Goal: Information Seeking & Learning: Learn about a topic

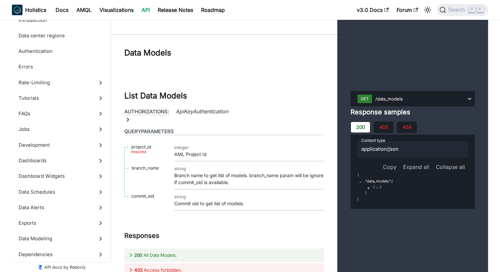
scroll to position [25583, 0]
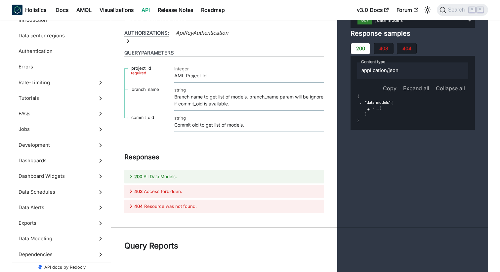
scroll to position [25839, 0]
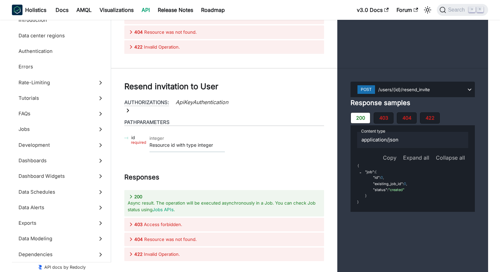
scroll to position [19695, 0]
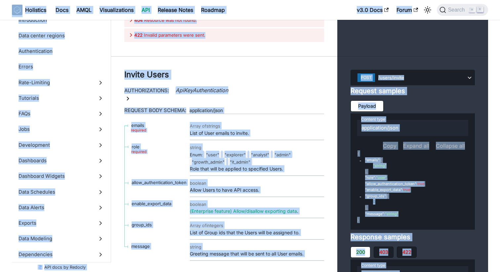
copy div "Skip to main content Holistics Docs AMQL Visualizations API Release Notes Roadm…"
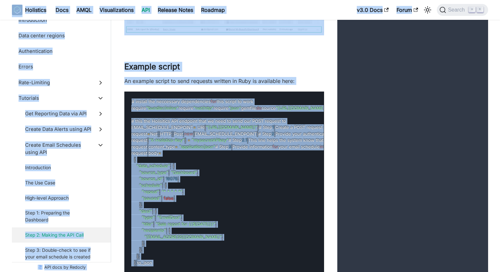
scroll to position [7318, 0]
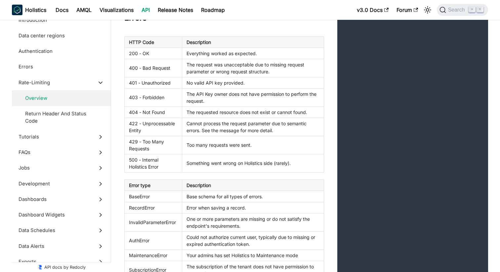
scroll to position [575, 0]
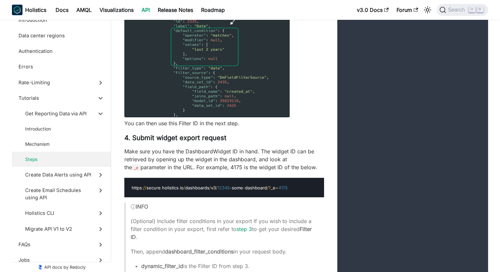
scroll to position [2491, 0]
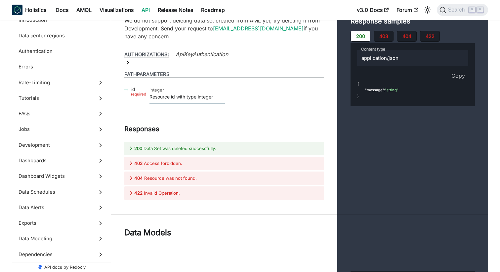
scroll to position [25382, 0]
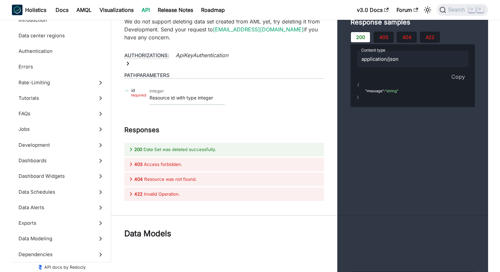
click at [451, 12] on span "Search" at bounding box center [457, 10] width 23 height 6
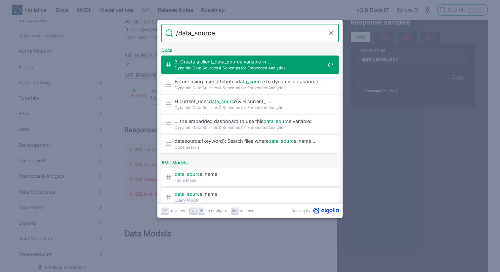
type input "/data_sources"
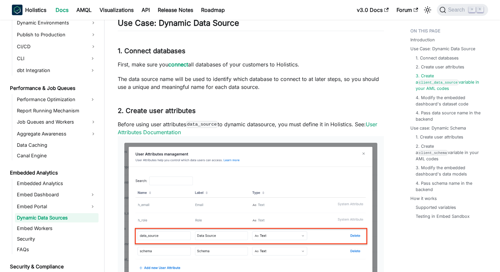
scroll to position [554, 0]
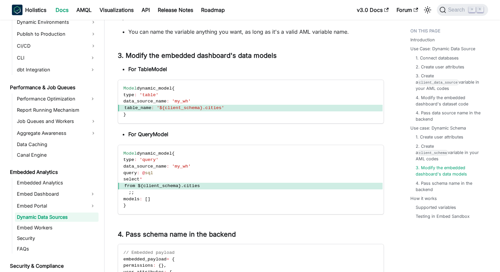
scroll to position [1327, 0]
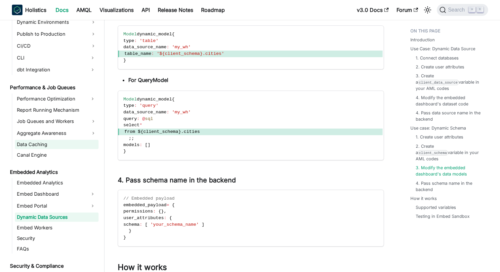
click at [41, 145] on link "Data Caching" at bounding box center [57, 144] width 84 height 9
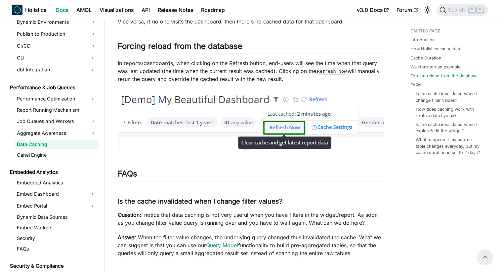
scroll to position [1467, 0]
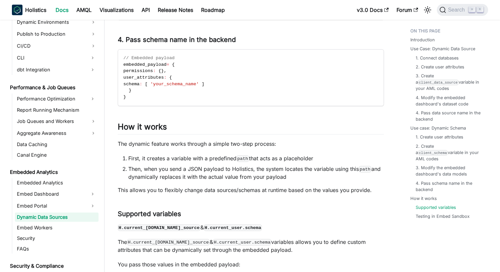
scroll to position [1327, 0]
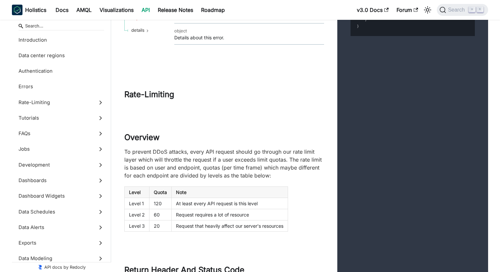
scroll to position [25818, 0]
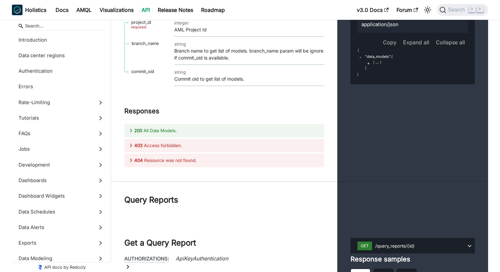
scroll to position [25677, 0]
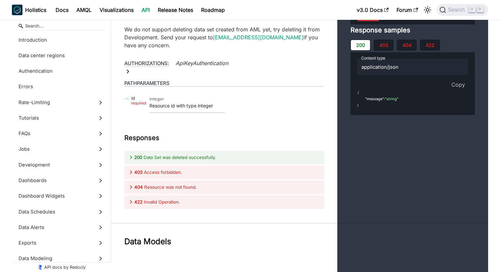
scroll to position [25374, 0]
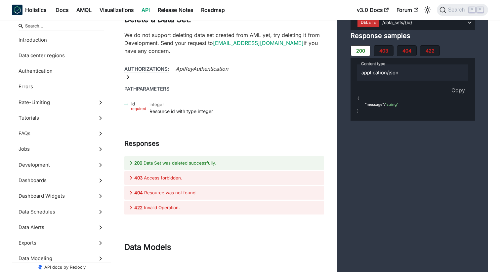
scroll to position [25332, 0]
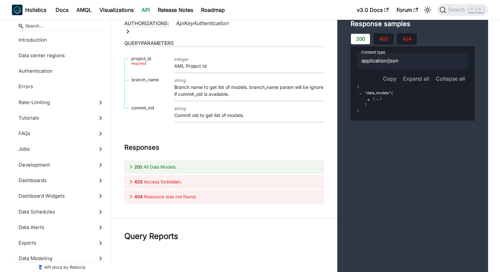
scroll to position [25663, 0]
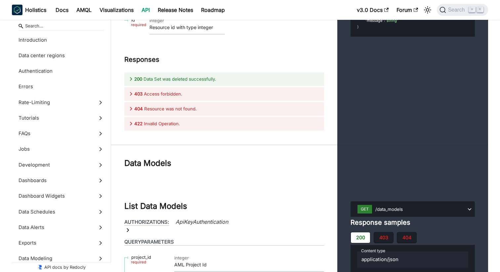
scroll to position [25324, 0]
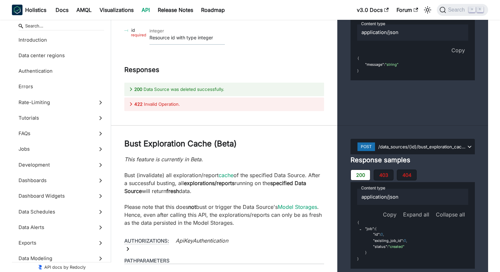
scroll to position [24675, 0]
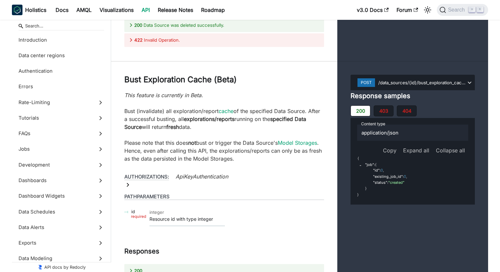
scroll to position [24750, 0]
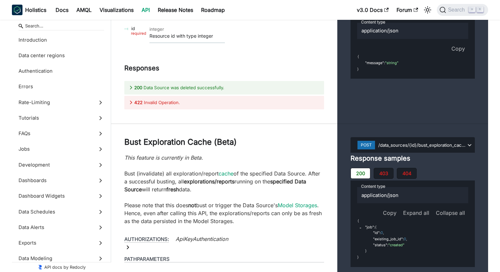
scroll to position [24832, 0]
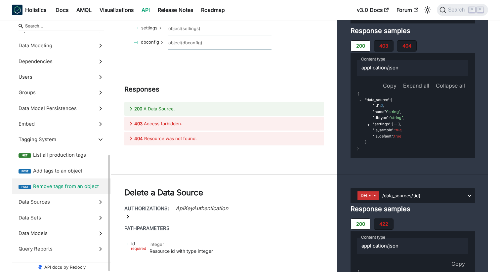
scroll to position [255, 0]
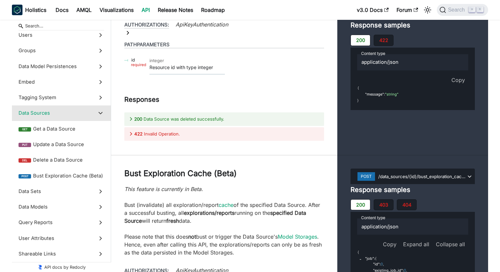
scroll to position [24808, 0]
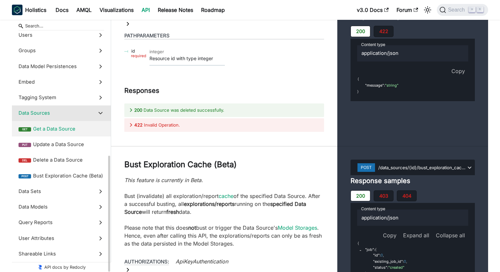
click at [99, 113] on polygon at bounding box center [101, 113] width 4 height 3
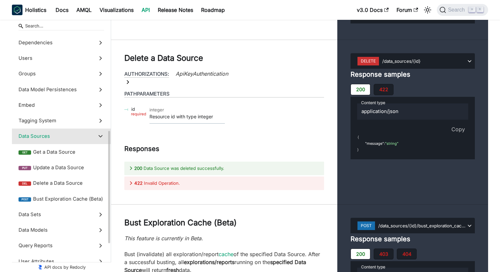
scroll to position [244, 0]
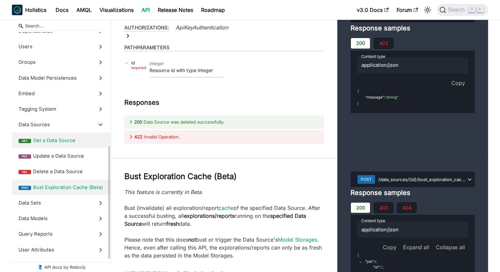
click at [56, 186] on span "Bust Exploration Cache (Beta)" at bounding box center [68, 187] width 71 height 7
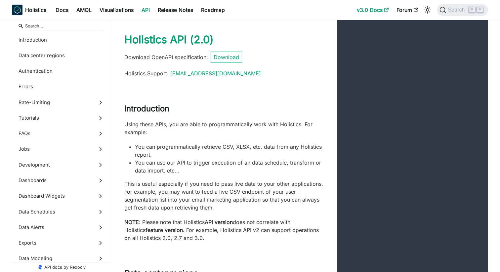
click at [367, 8] on link "v3.0 Docs" at bounding box center [373, 10] width 40 height 11
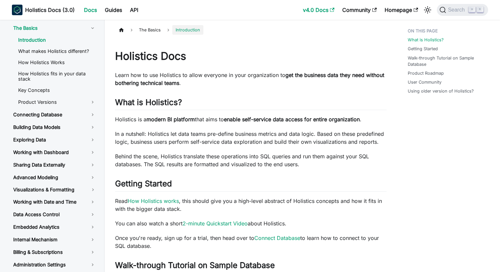
click at [309, 10] on link "v4.0 Docs" at bounding box center [318, 10] width 39 height 11
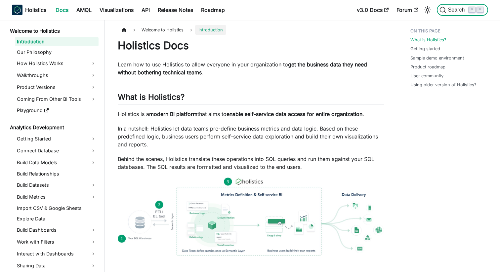
click at [448, 8] on span "Search" at bounding box center [457, 10] width 23 height 6
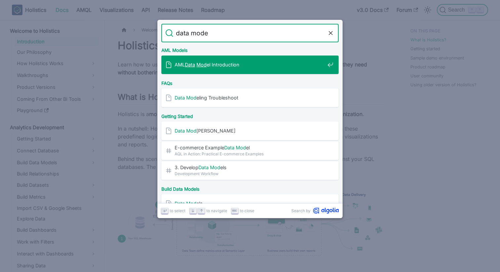
type input "data model"
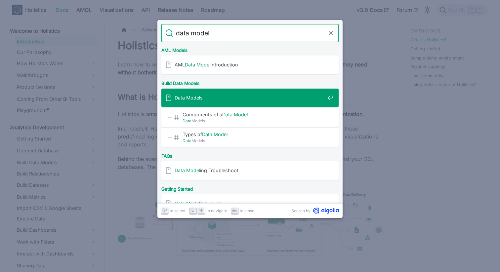
click at [195, 97] on mark "Models" at bounding box center [194, 98] width 17 height 6
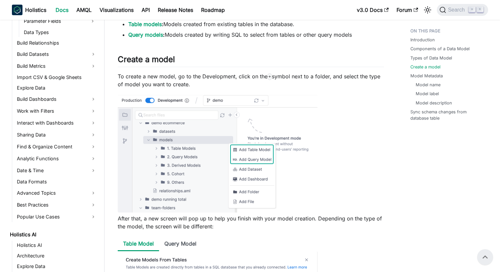
scroll to position [248, 0]
